Goal: Navigation & Orientation: Find specific page/section

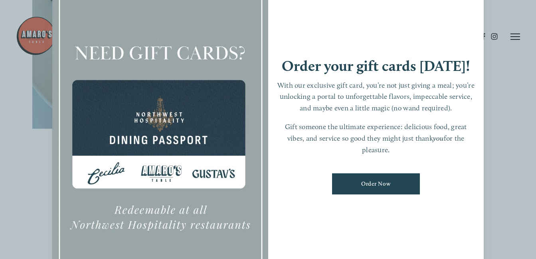
scroll to position [318, 0]
click at [501, 60] on div at bounding box center [268, 129] width 536 height 259
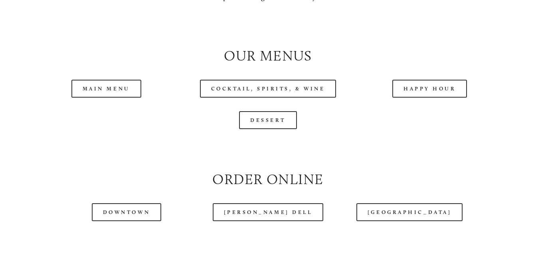
scroll to position [777, 0]
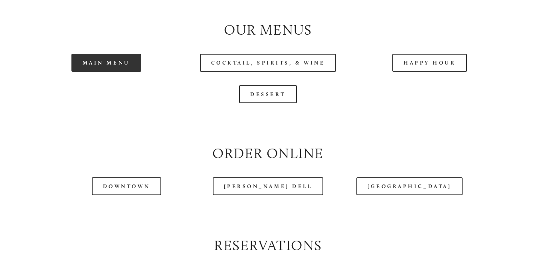
click at [111, 67] on link "Main Menu" at bounding box center [106, 63] width 70 height 18
click at [112, 66] on link "Main Menu" at bounding box center [106, 63] width 70 height 18
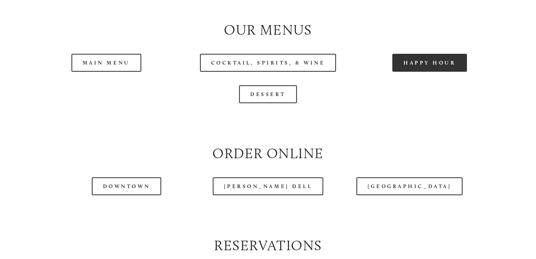
click at [419, 66] on link "Happy Hour" at bounding box center [429, 63] width 75 height 18
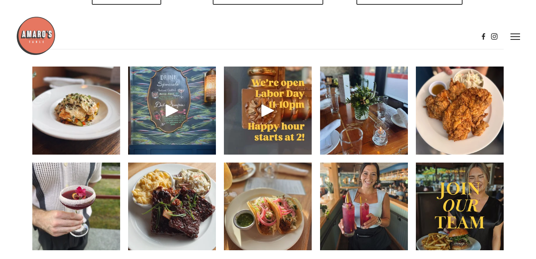
scroll to position [1047, 0]
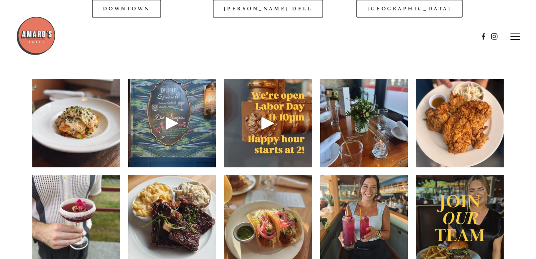
click at [77, 122] on img at bounding box center [76, 123] width 88 height 117
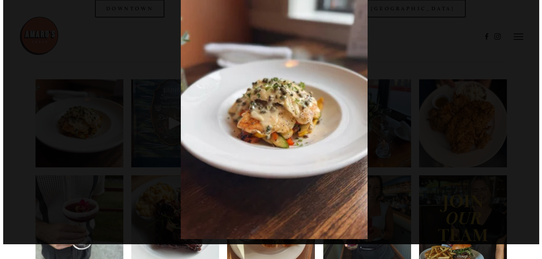
scroll to position [1032, 0]
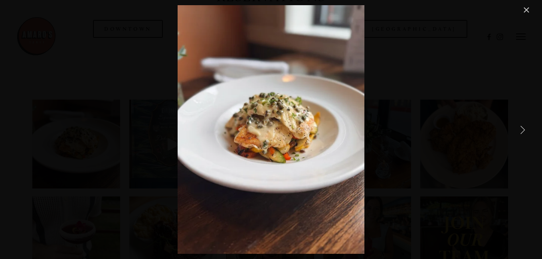
click at [518, 127] on link "Next Item" at bounding box center [522, 130] width 18 height 18
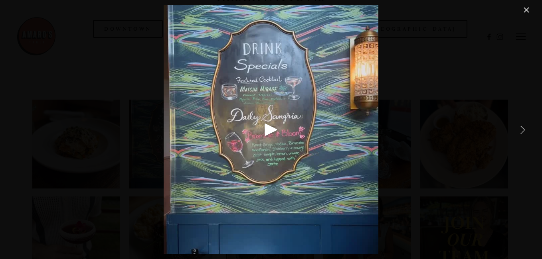
click at [518, 127] on link "Next Item" at bounding box center [522, 130] width 18 height 18
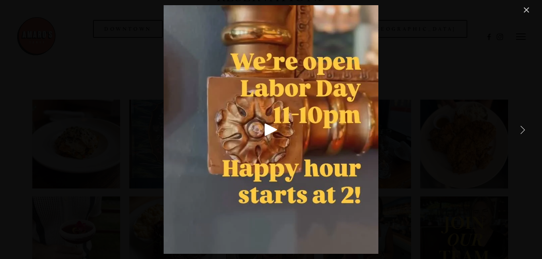
click at [518, 127] on link "Next Item" at bounding box center [522, 130] width 18 height 18
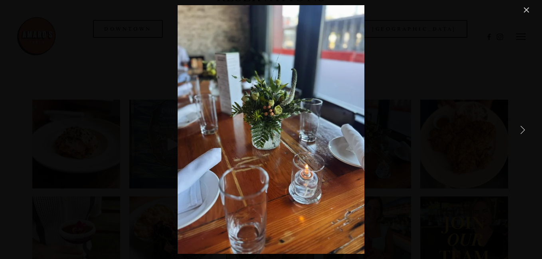
click at [518, 127] on link "Next Item" at bounding box center [522, 130] width 18 height 18
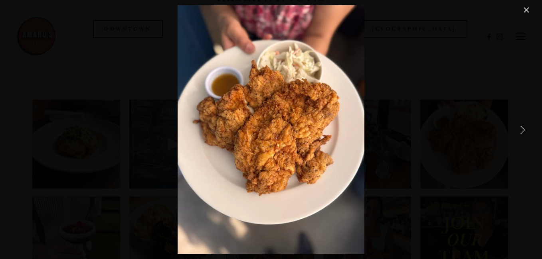
click at [520, 127] on link "Next Item" at bounding box center [522, 130] width 18 height 18
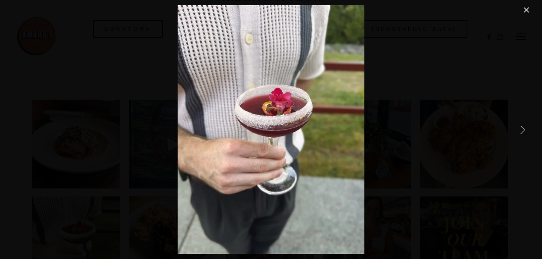
click at [520, 127] on link "Next Item" at bounding box center [522, 130] width 18 height 18
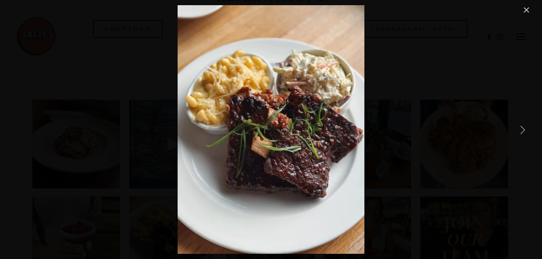
click at [520, 127] on link "Next Item" at bounding box center [522, 130] width 18 height 18
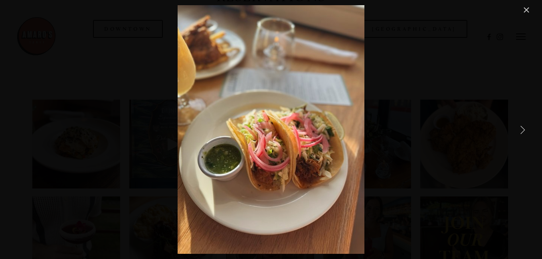
click at [520, 127] on link "Next Item" at bounding box center [522, 130] width 18 height 18
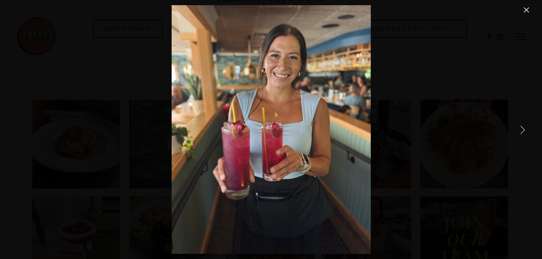
click at [520, 127] on link "Next Item" at bounding box center [522, 130] width 18 height 18
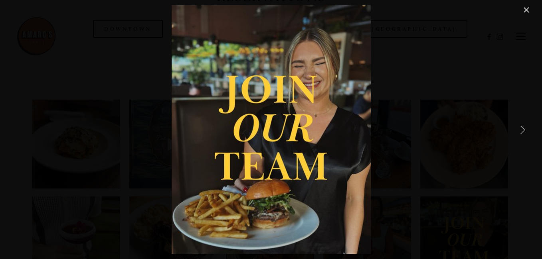
click at [520, 127] on link "Next Item" at bounding box center [522, 130] width 18 height 18
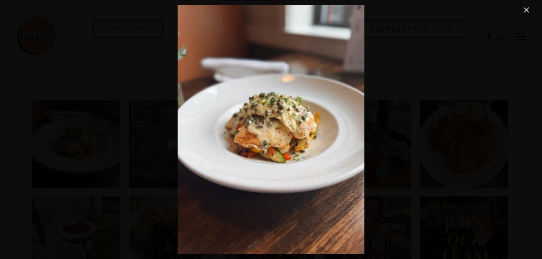
click at [526, 8] on link "Close" at bounding box center [526, 10] width 10 height 10
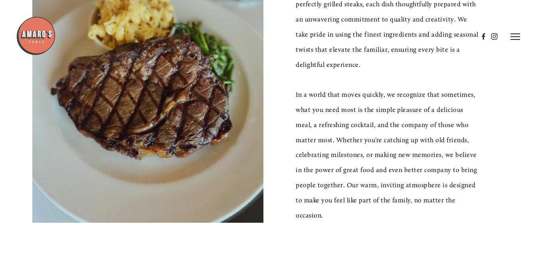
scroll to position [253, 0]
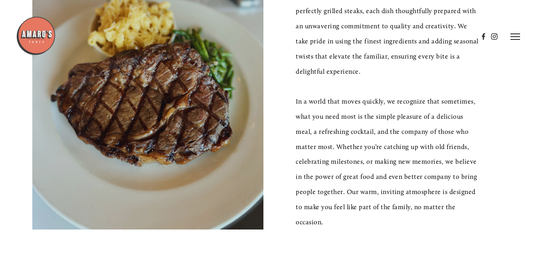
click at [514, 37] on line at bounding box center [515, 37] width 10 height 0
click at [514, 37] on icon at bounding box center [513, 36] width 7 height 7
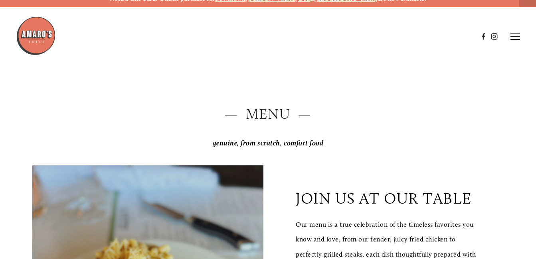
scroll to position [0, 0]
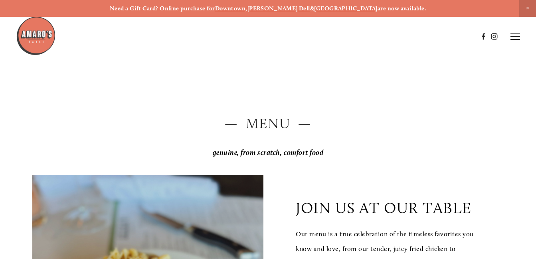
click at [515, 34] on line at bounding box center [515, 34] width 10 height 0
click at [515, 34] on icon at bounding box center [513, 36] width 7 height 7
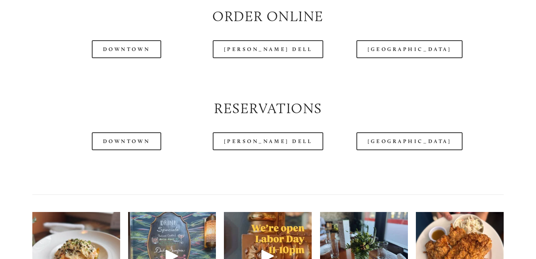
scroll to position [917, 0]
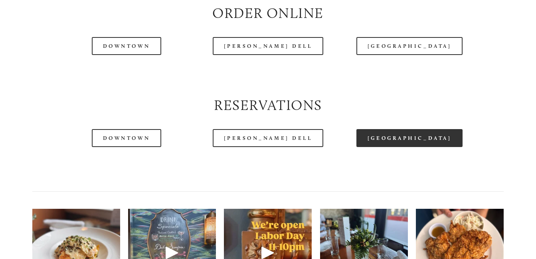
click at [415, 142] on link "[GEOGRAPHIC_DATA]" at bounding box center [409, 138] width 106 height 18
